Goal: Transaction & Acquisition: Purchase product/service

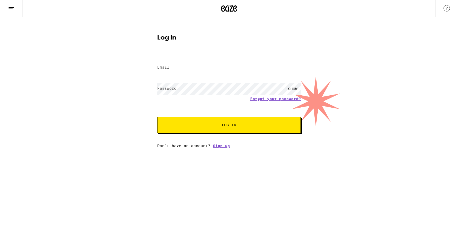
type input "[PERSON_NAME][EMAIL_ADDRESS][DOMAIN_NAME]"
click at [229, 126] on button "Log In" at bounding box center [228, 125] width 143 height 16
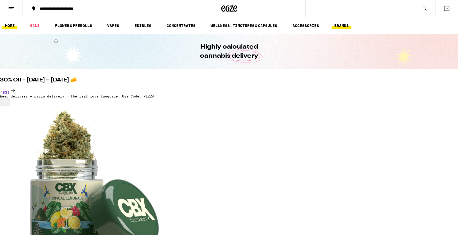
click at [339, 26] on button "BRANDS" at bounding box center [341, 25] width 20 height 6
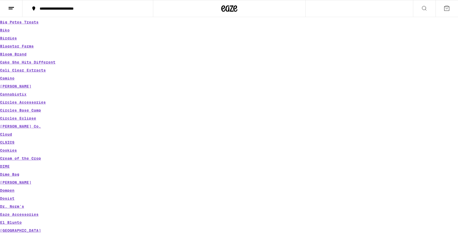
scroll to position [157, 0]
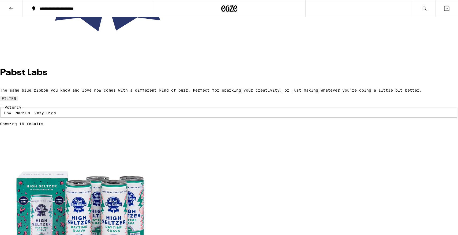
scroll to position [219, 0]
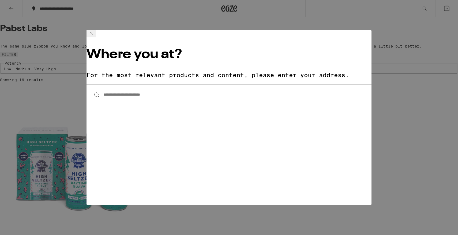
click at [177, 85] on input "**********" at bounding box center [228, 95] width 285 height 21
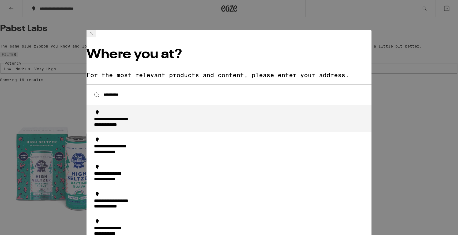
click at [174, 117] on div "**********" at bounding box center [230, 122] width 273 height 11
type input "**********"
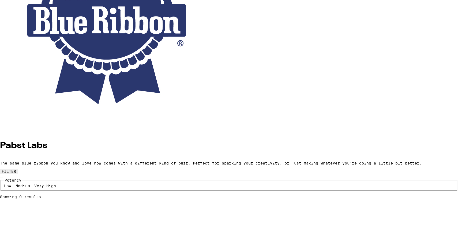
scroll to position [106, 0]
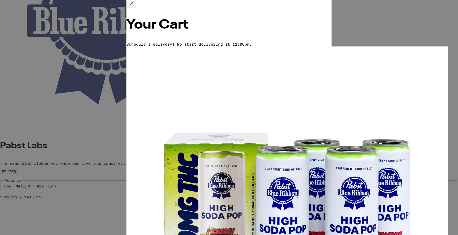
scroll to position [6, 0]
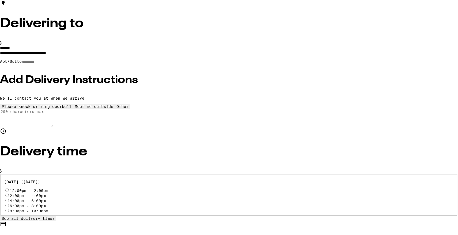
scroll to position [62, 0]
click at [46, 194] on label "2:00pm - 4:00pm" at bounding box center [28, 196] width 36 height 4
click at [9, 194] on input "2:00pm - 4:00pm" at bounding box center [6, 195] width 3 height 3
radio input "true"
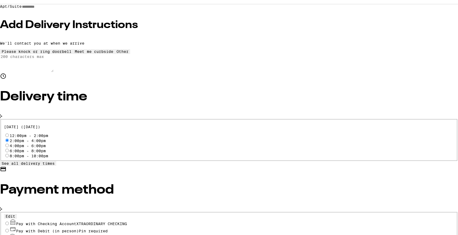
scroll to position [117, 0]
click at [17, 215] on button "Edit" at bounding box center [10, 217] width 13 height 5
click at [164, 222] on button "Remove Account" at bounding box center [145, 224] width 37 height 5
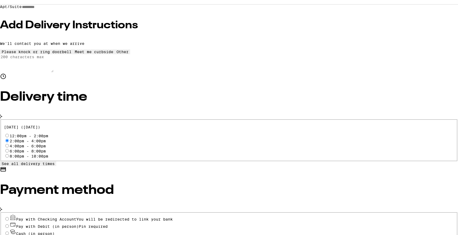
click at [149, 218] on span "You will be redirected to link your bank" at bounding box center [124, 220] width 96 height 4
click at [9, 218] on input "Pay with Checking Account You will be redirected to link your bank" at bounding box center [6, 219] width 3 height 3
click at [154, 218] on span "Pay with Checking Account You will be redirected to link your bank" at bounding box center [94, 220] width 157 height 4
click at [9, 218] on input "Pay with Checking Account You will be redirected to link your bank" at bounding box center [6, 219] width 3 height 3
click at [129, 218] on span "Pay with Checking Account You will be redirected to link your bank" at bounding box center [94, 220] width 157 height 4
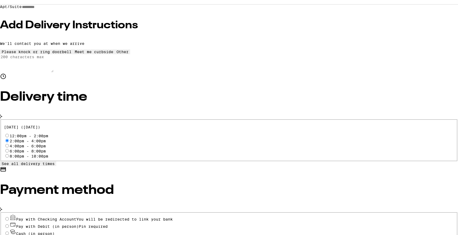
click at [9, 218] on input "Pay with Checking Account You will be redirected to link your bank" at bounding box center [6, 219] width 3 height 3
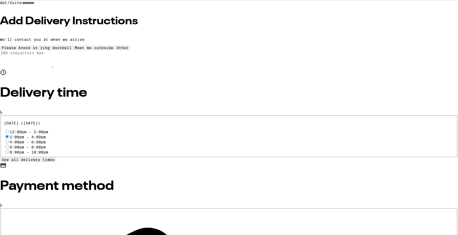
scroll to position [121, 0]
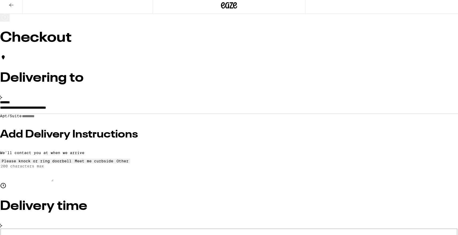
scroll to position [4, 0]
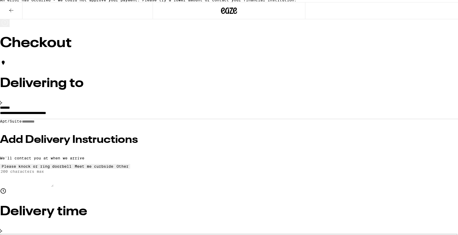
scroll to position [2, 0]
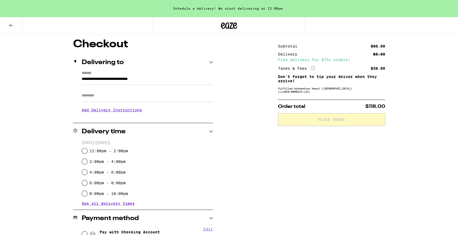
scroll to position [44, 0]
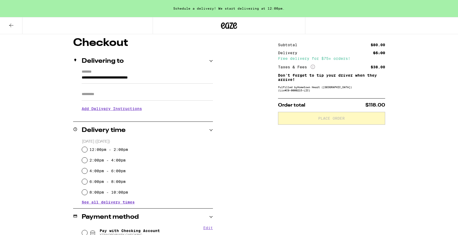
click at [125, 150] on label "12:00pm - 2:00pm" at bounding box center [108, 150] width 39 height 4
click at [87, 150] on input "12:00pm - 2:00pm" at bounding box center [84, 149] width 5 height 5
radio input "true"
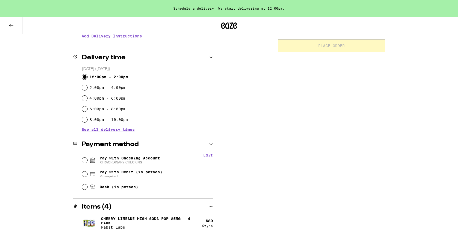
scroll to position [117, 0]
click at [82, 162] on input "Pay with Checking Account XTRAORDINARY CHECKING" at bounding box center [84, 160] width 5 height 5
radio input "true"
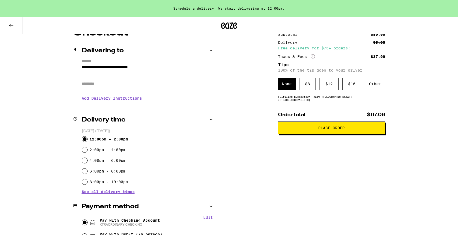
scroll to position [52, 0]
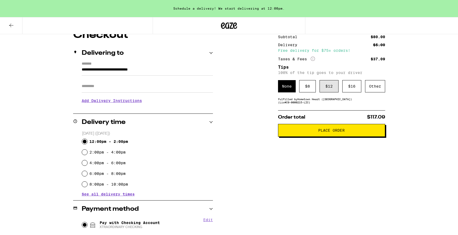
click at [330, 87] on div "$ 12" at bounding box center [328, 86] width 19 height 12
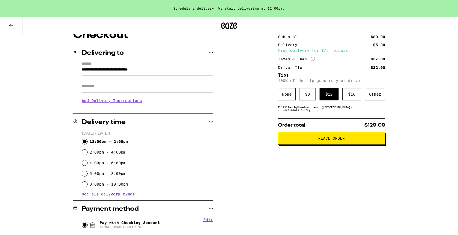
click at [322, 140] on span "Place Order" at bounding box center [331, 139] width 26 height 4
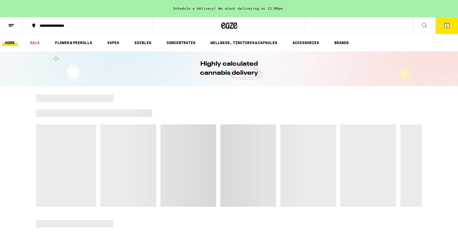
click at [443, 27] on icon at bounding box center [446, 25] width 6 height 6
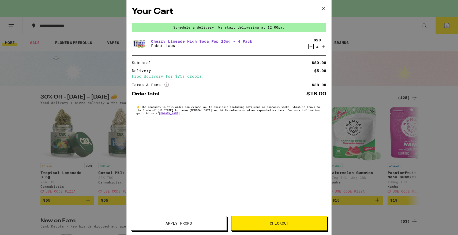
click at [271, 220] on button "Checkout" at bounding box center [279, 223] width 96 height 15
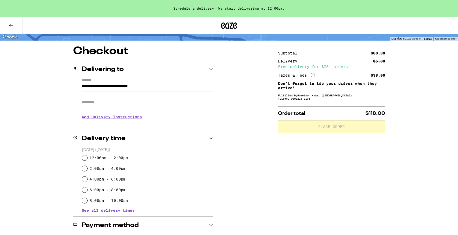
scroll to position [37, 0]
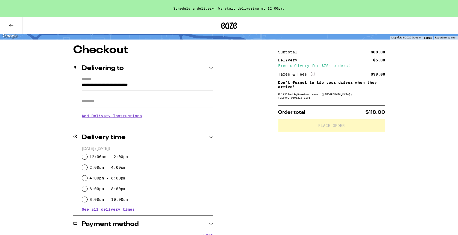
click at [127, 157] on label "12:00pm - 2:00pm" at bounding box center [108, 157] width 39 height 4
click at [87, 157] on input "12:00pm - 2:00pm" at bounding box center [84, 156] width 5 height 5
radio input "true"
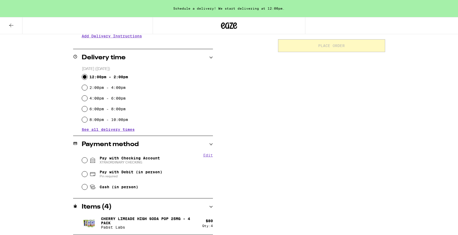
scroll to position [117, 0]
click at [152, 160] on span "Pay with Checking Account XTRAORDINARY CHECKING" at bounding box center [130, 160] width 60 height 9
click at [87, 160] on input "Pay with Checking Account XTRAORDINARY CHECKING" at bounding box center [84, 160] width 5 height 5
radio input "true"
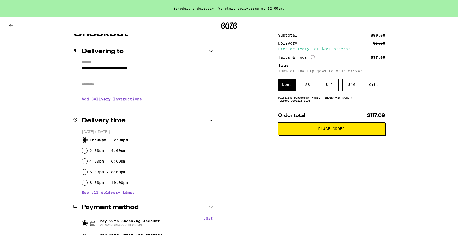
scroll to position [51, 0]
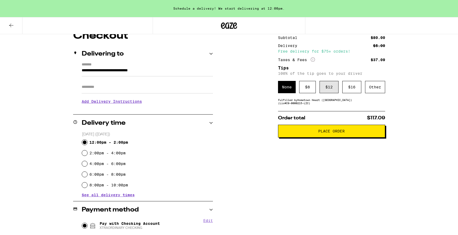
click at [324, 89] on div "$ 12" at bounding box center [328, 87] width 19 height 12
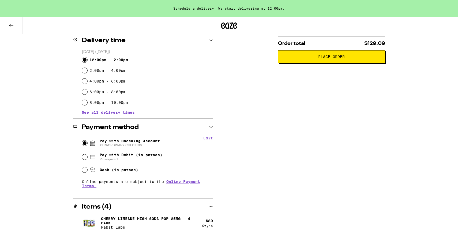
scroll to position [134, 0]
click at [333, 54] on button "Place Order" at bounding box center [331, 56] width 107 height 13
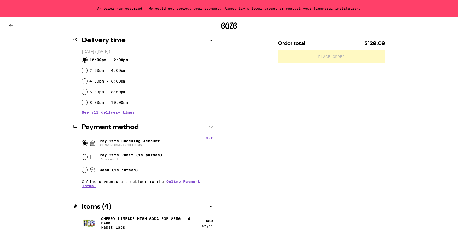
click at [122, 73] on label "2:00pm - 4:00pm" at bounding box center [107, 71] width 36 height 4
click at [87, 73] on input "2:00pm - 4:00pm" at bounding box center [84, 70] width 5 height 5
radio input "true"
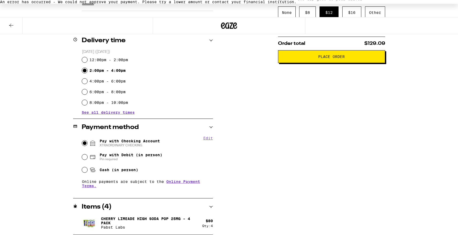
click at [121, 59] on label "12:00pm - 2:00pm" at bounding box center [108, 60] width 39 height 4
click at [87, 59] on input "12:00pm - 2:00pm" at bounding box center [84, 59] width 5 height 5
radio input "true"
click at [298, 57] on button "Place Order" at bounding box center [331, 56] width 107 height 13
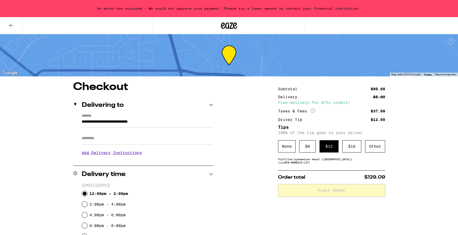
scroll to position [0, 0]
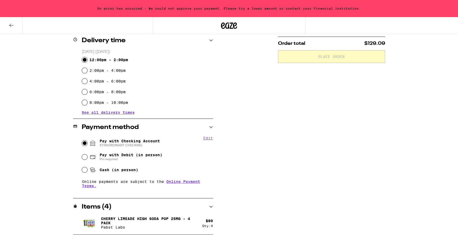
click at [208, 136] on div "Payment method" at bounding box center [143, 127] width 140 height 17
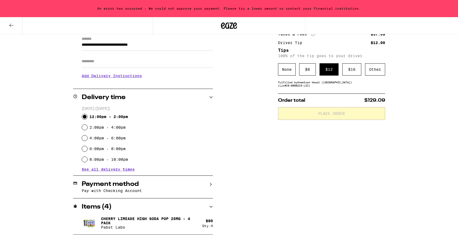
scroll to position [78, 0]
click at [210, 185] on icon at bounding box center [211, 184] width 2 height 3
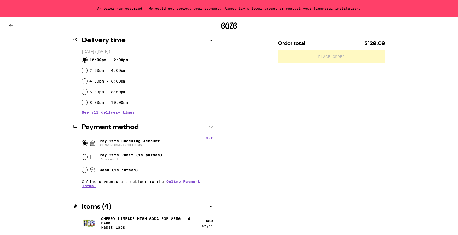
scroll to position [134, 0]
click at [129, 171] on span "Cash (in person)" at bounding box center [119, 170] width 39 height 4
click at [87, 171] on input "Cash (in person)" at bounding box center [84, 170] width 5 height 5
radio input "true"
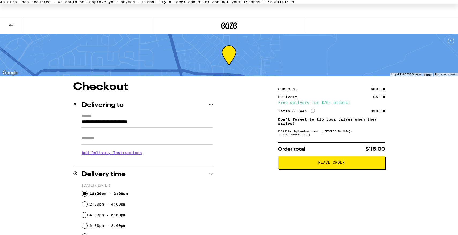
scroll to position [0, 0]
click at [341, 165] on span "Place Order" at bounding box center [331, 163] width 26 height 4
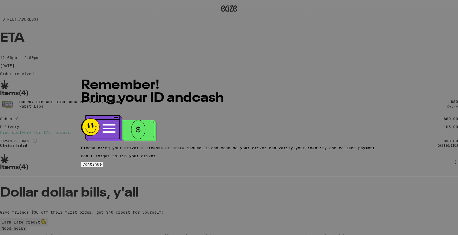
click at [102, 162] on span "Continue" at bounding box center [91, 164] width 19 height 4
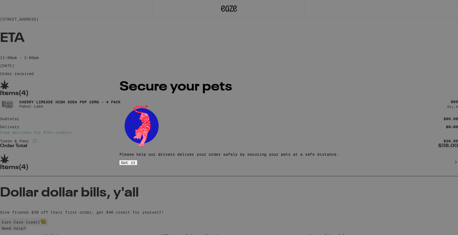
click at [135, 161] on span "Got it" at bounding box center [128, 163] width 14 height 4
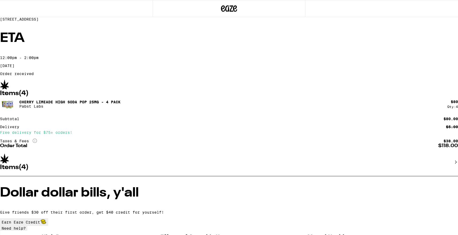
click at [25, 108] on div "1404 Maple Leaf Ct Pleasanton 94588 ETA 12:00pm - 2:00pm 9/05/2025 Order receiv…" at bounding box center [229, 177] width 458 height 354
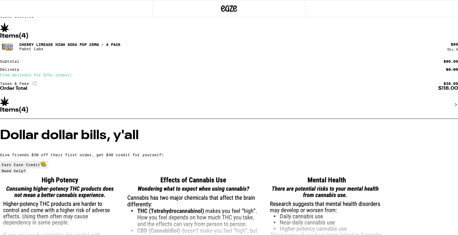
scroll to position [57, 0]
